Goal: Information Seeking & Learning: Check status

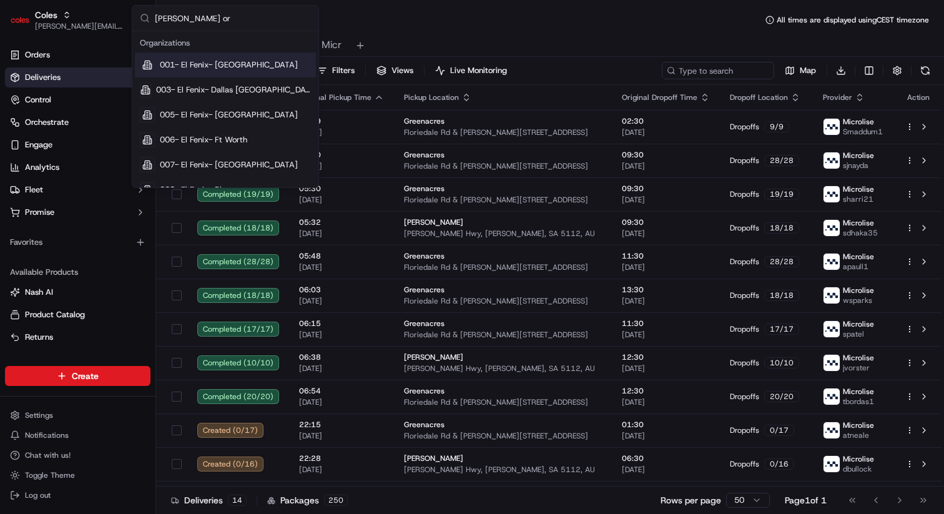
type input "[PERSON_NAME] org"
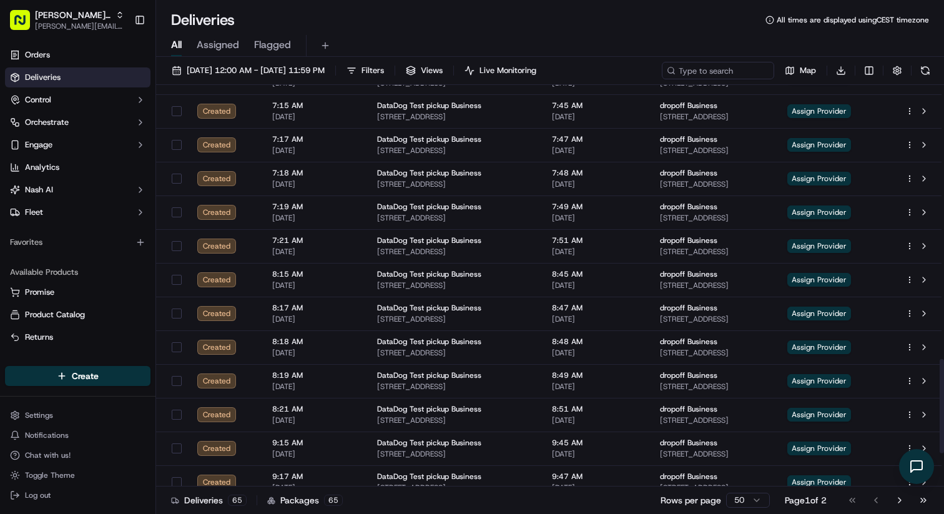
scroll to position [1309, 0]
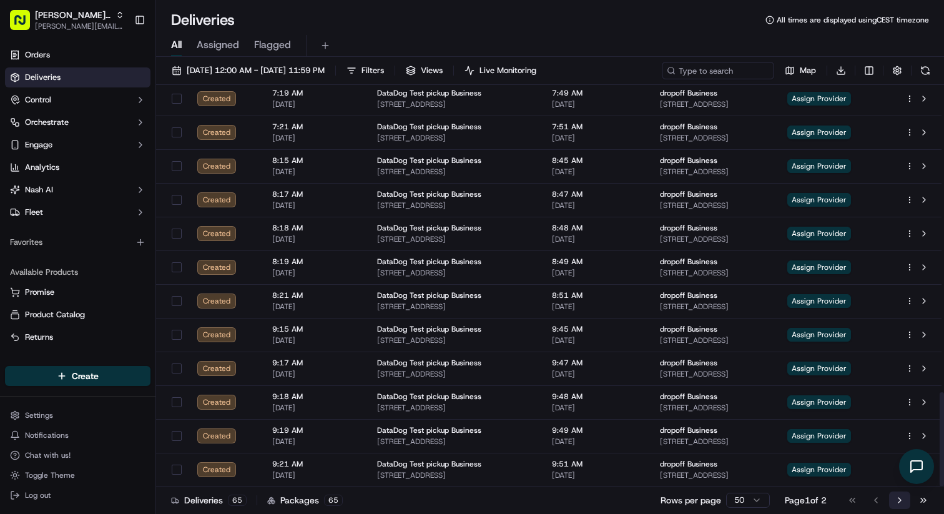
click at [893, 502] on button "Go to next page" at bounding box center [899, 499] width 21 height 17
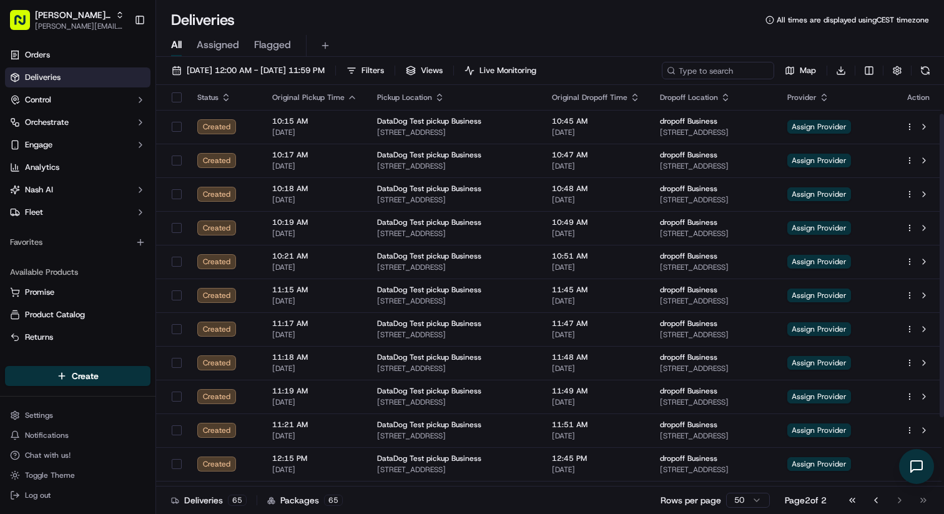
scroll to position [129, 0]
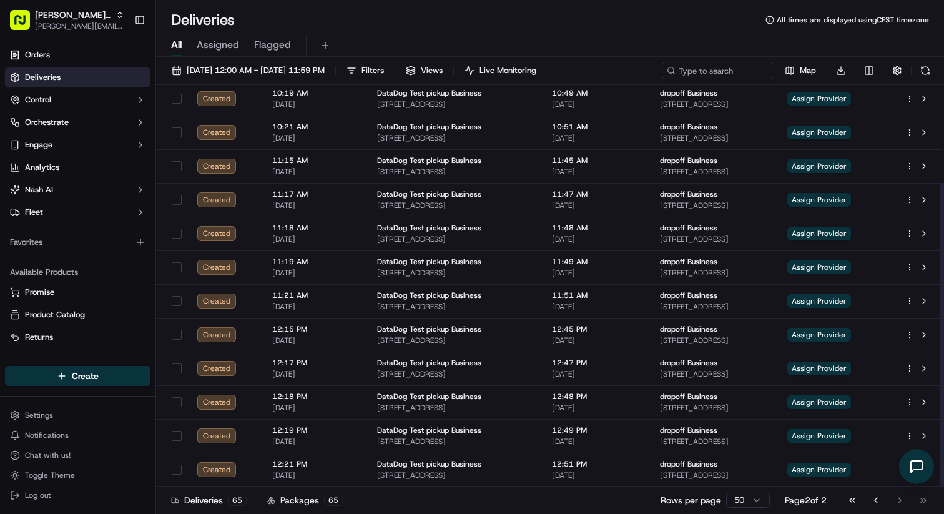
click at [308, 59] on div "[DATE] 12:00 AM - [DATE] 11:59 PM Filters Views Live Monitoring Map Download St…" at bounding box center [550, 286] width 788 height 459
click at [308, 66] on span "[DATE] 12:00 AM - [DATE] 11:59 PM" at bounding box center [256, 70] width 138 height 11
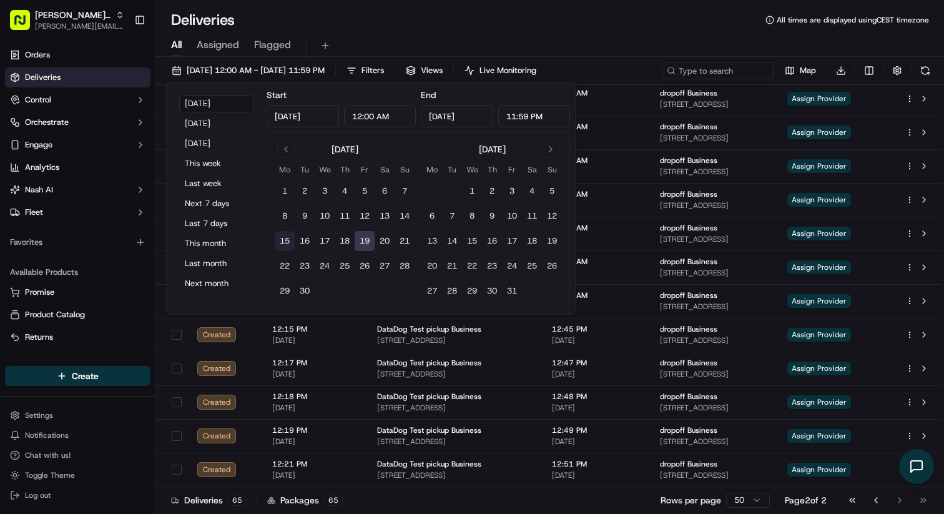
click at [280, 238] on button "15" at bounding box center [285, 241] width 20 height 20
type input "[DATE]"
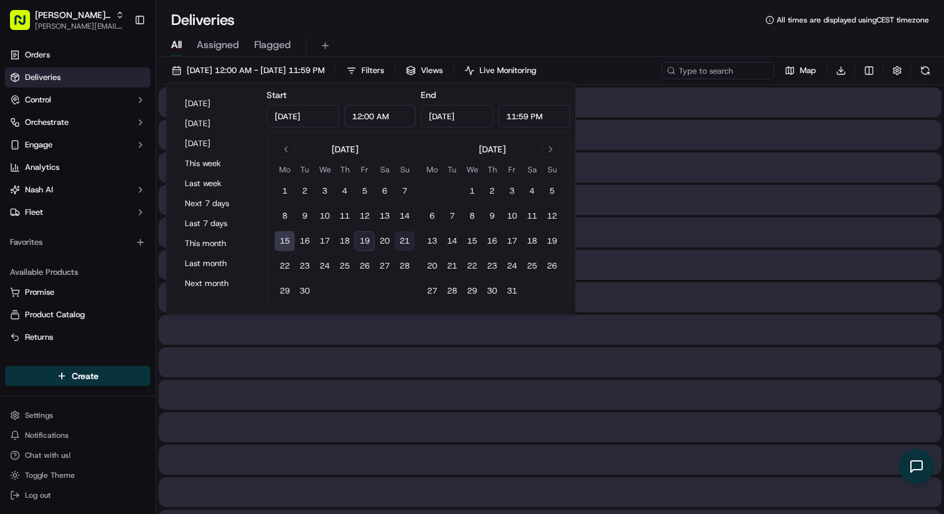
click at [398, 240] on button "21" at bounding box center [404, 241] width 20 height 20
type input "[DATE]"
click at [411, 39] on div "All Assigned Flagged" at bounding box center [550, 46] width 788 height 22
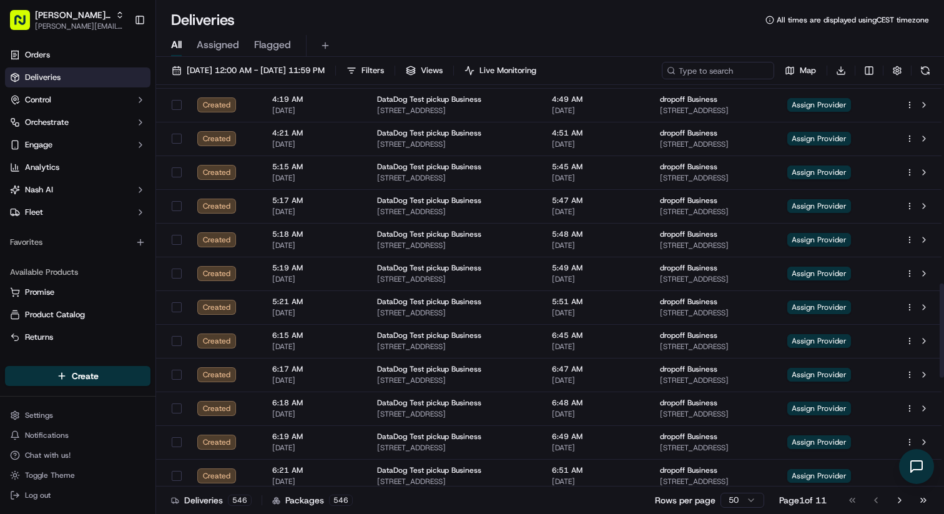
scroll to position [1309, 0]
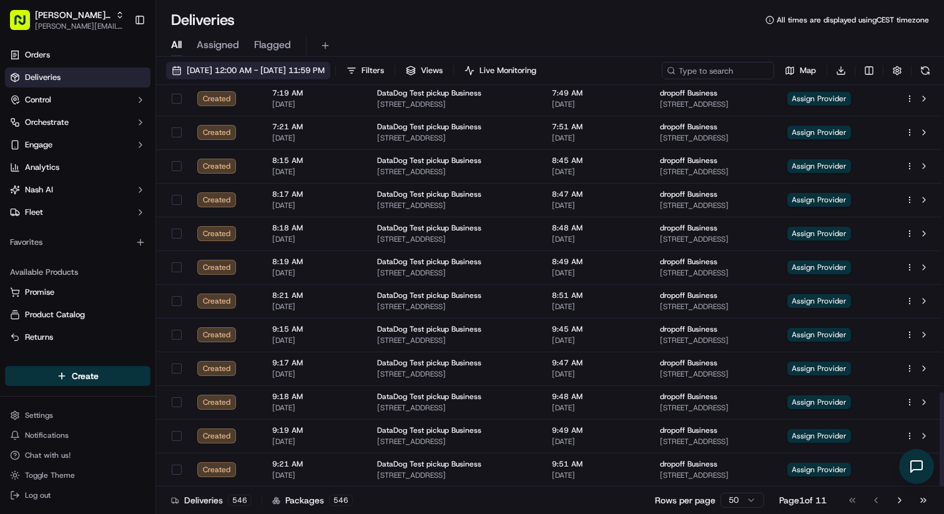
click at [325, 71] on span "[DATE] 12:00 AM - [DATE] 11:59 PM" at bounding box center [256, 70] width 138 height 11
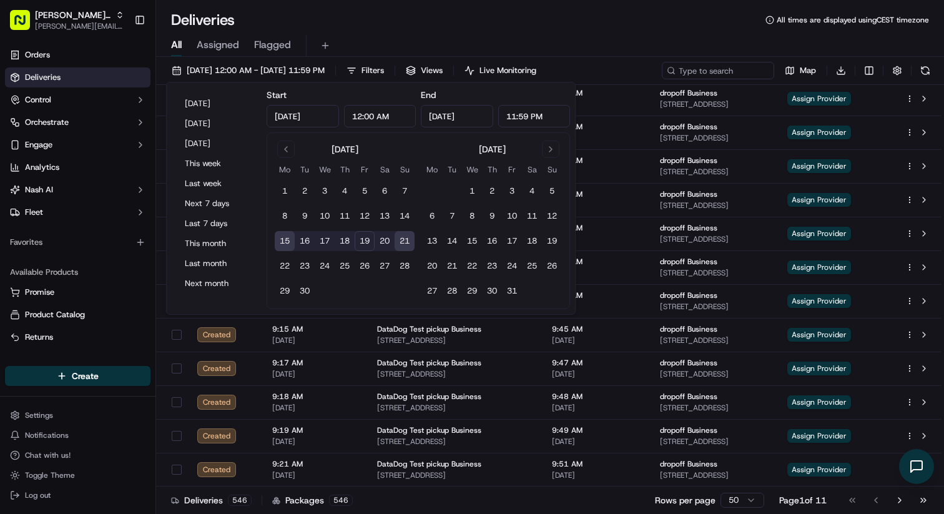
click at [398, 28] on div "Deliveries All times are displayed using CEST timezone" at bounding box center [550, 20] width 788 height 20
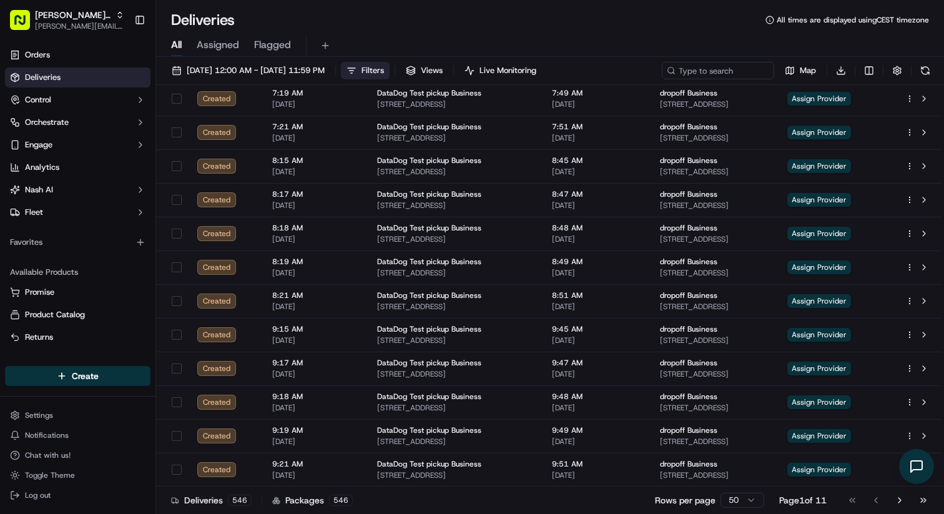
click at [389, 78] on button "Filters" at bounding box center [365, 70] width 49 height 17
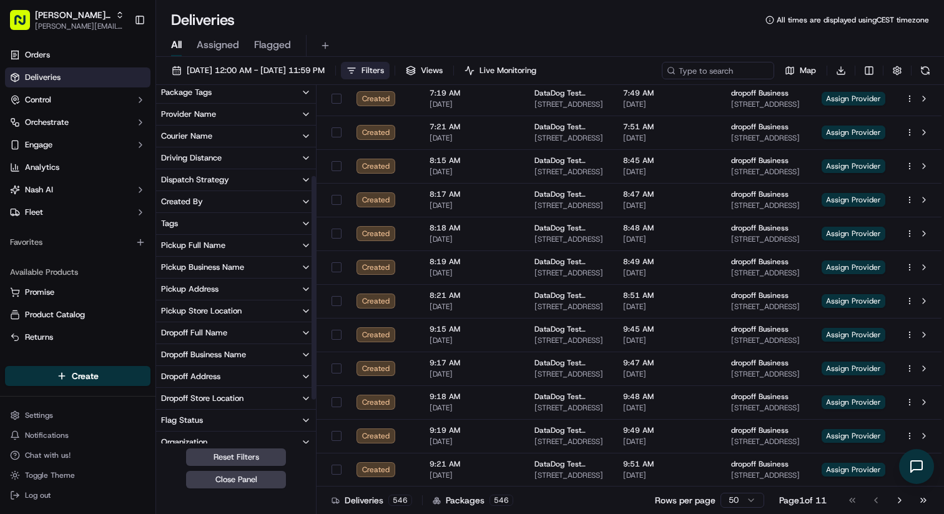
scroll to position [141, 0]
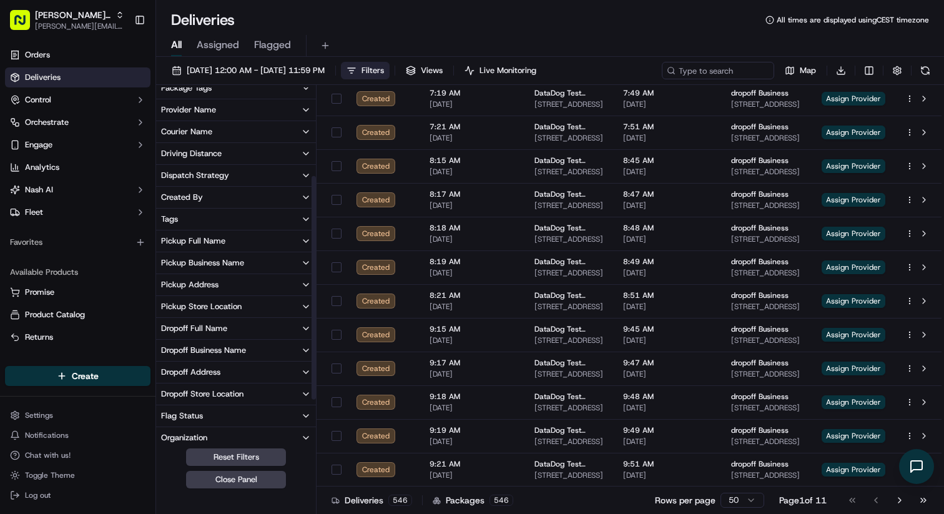
click at [251, 326] on button "Dropoff Full Name" at bounding box center [236, 328] width 160 height 21
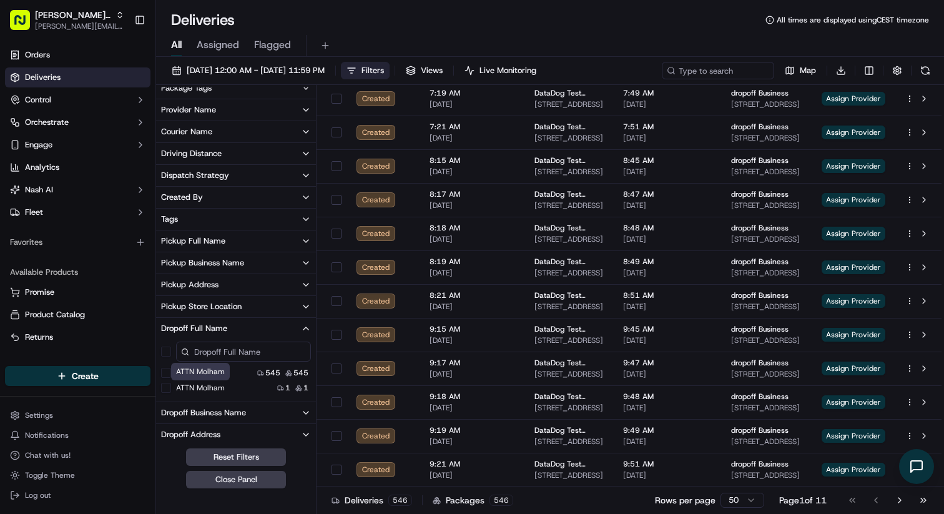
click at [219, 386] on label "ATTN Molham" at bounding box center [200, 388] width 49 height 10
click at [171, 386] on Molham "ATTN Molham" at bounding box center [166, 388] width 10 height 10
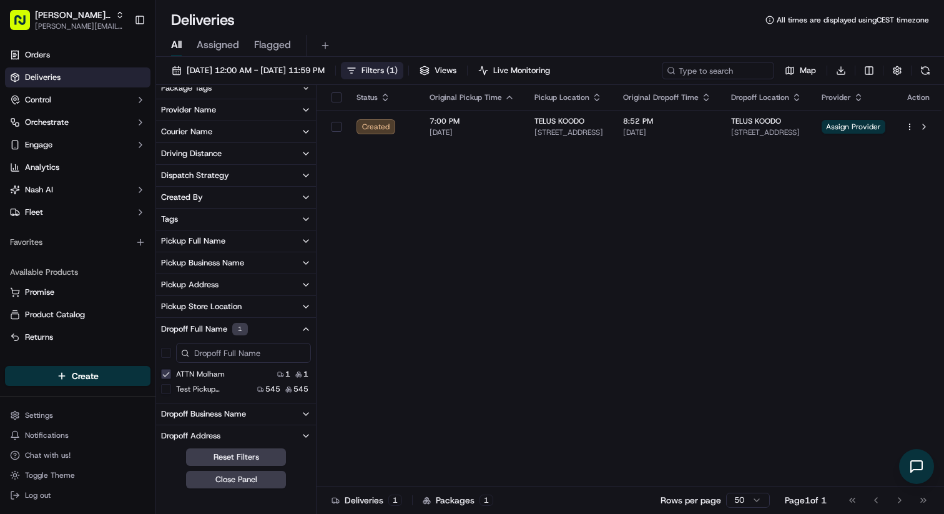
click at [585, 211] on div "Status Original Pickup Time Pickup Location Original Dropoff Time Dropoff Locat…" at bounding box center [628, 285] width 625 height 401
click at [255, 67] on span "[DATE] 12:00 AM - [DATE] 11:59 PM" at bounding box center [256, 70] width 138 height 11
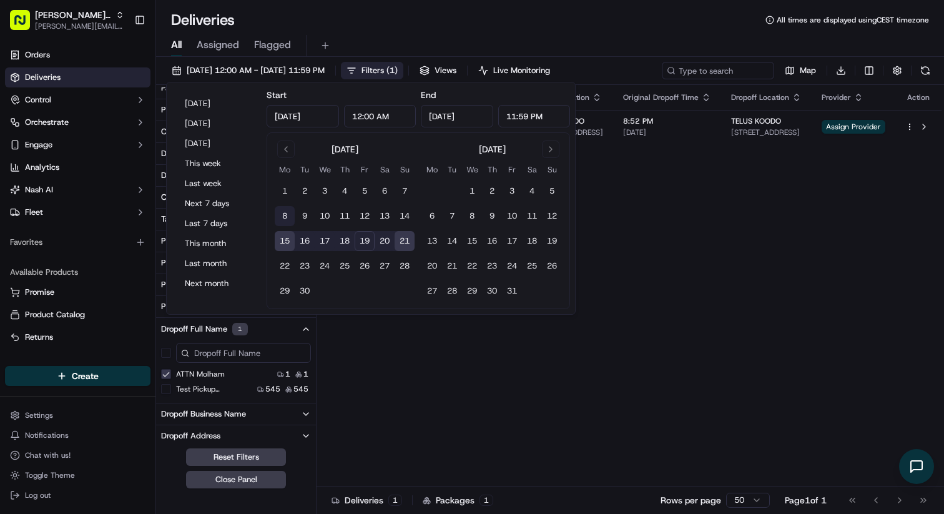
click at [285, 213] on button "8" at bounding box center [285, 216] width 20 height 20
type input "[DATE]"
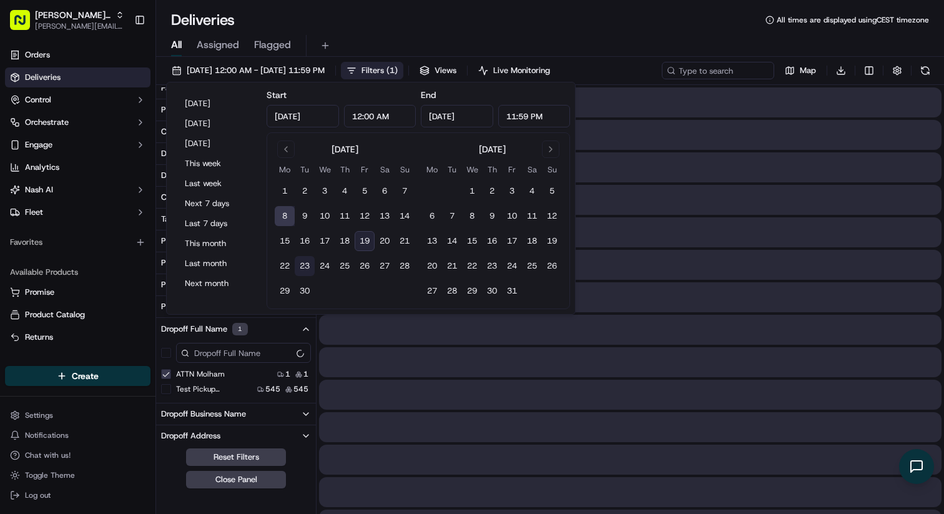
click at [298, 261] on button "23" at bounding box center [305, 266] width 20 height 20
type input "[DATE]"
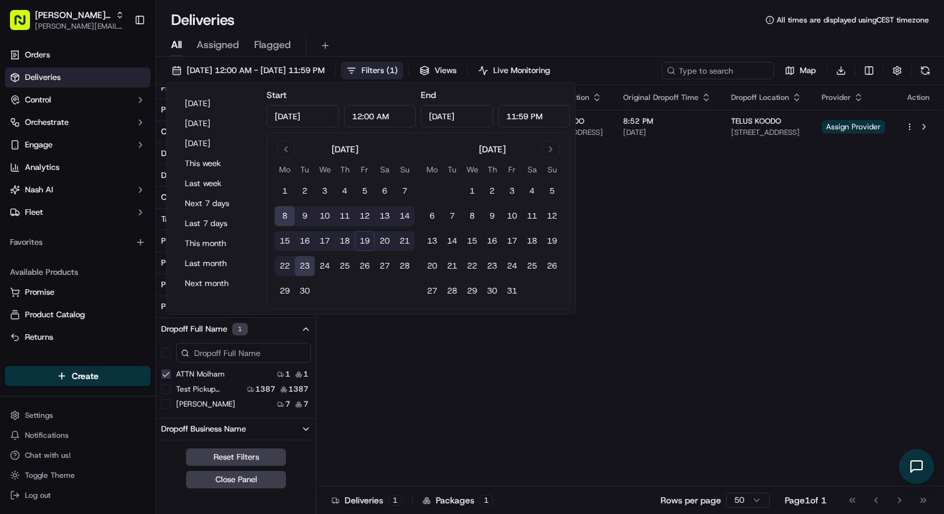
click at [375, 4] on div "Deliveries All times are displayed using CEST timezone All Assigned Flagged [DA…" at bounding box center [550, 257] width 788 height 514
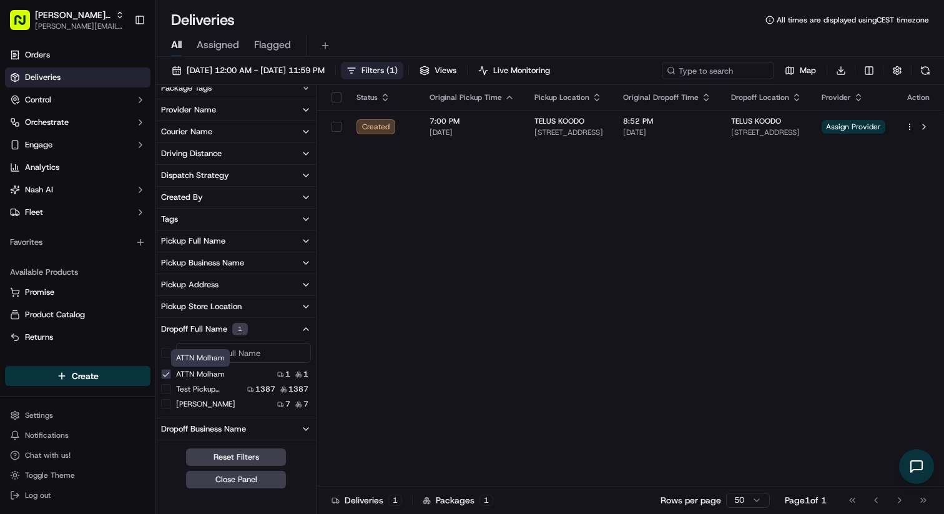
click at [202, 372] on label "ATTN Molham" at bounding box center [200, 374] width 49 height 10
click at [171, 372] on Molham "ATTN Molham" at bounding box center [166, 374] width 10 height 10
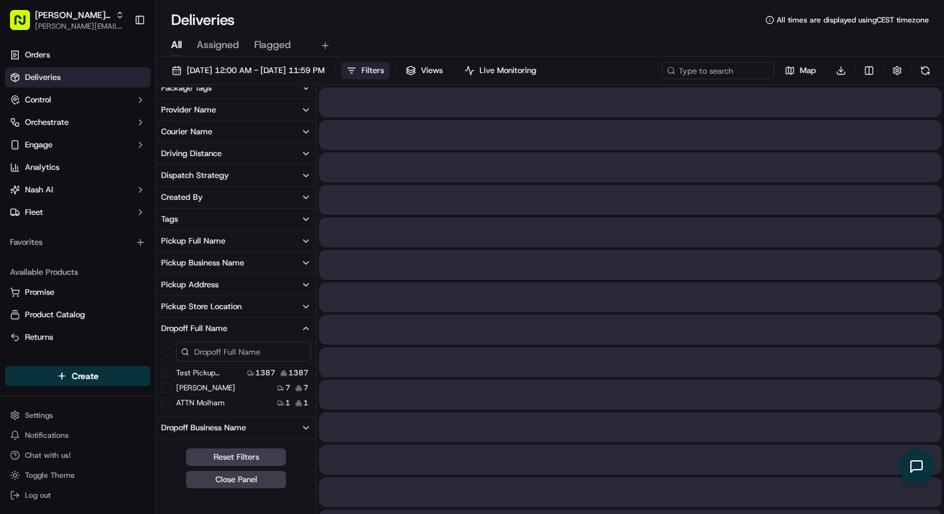
click at [165, 386] on Tinawi "[PERSON_NAME]" at bounding box center [166, 388] width 10 height 10
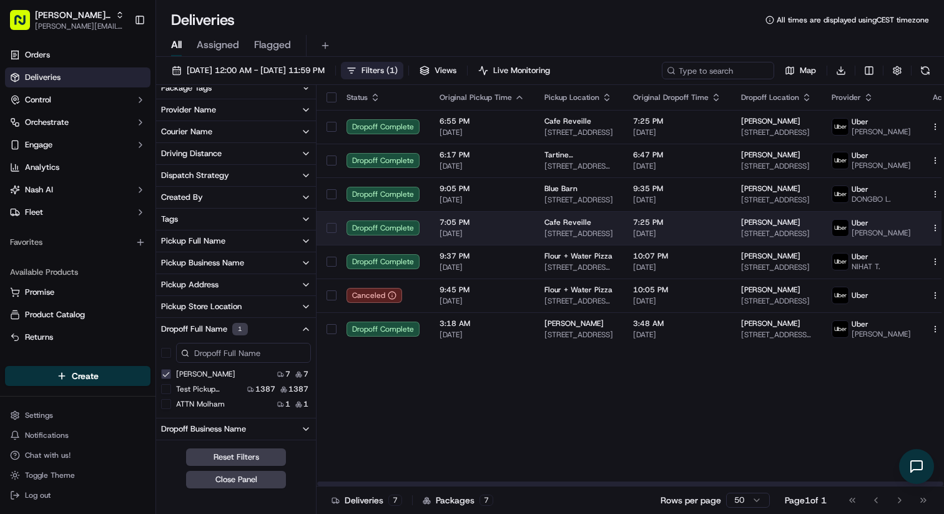
scroll to position [0, 2]
type LastName "on"
